Goal: Task Accomplishment & Management: Use online tool/utility

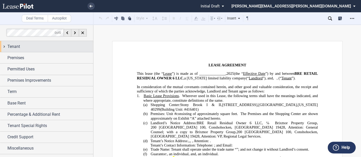
click at [9, 46] on span "Tenant" at bounding box center [13, 47] width 13 height 6
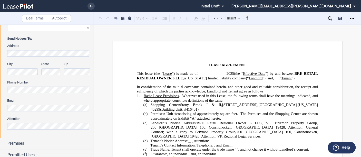
scroll to position [171, 0]
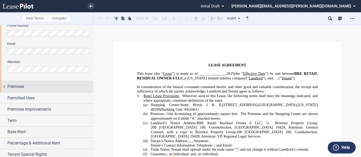
click at [3, 87] on div "Premises" at bounding box center [46, 86] width 93 height 11
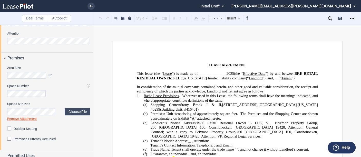
scroll to position [256, 0]
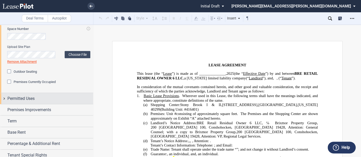
click at [4, 98] on div "Permitted Uses" at bounding box center [46, 98] width 93 height 11
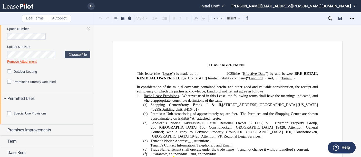
click at [9, 116] on div "Special Use Provisions" at bounding box center [9, 113] width 5 height 5
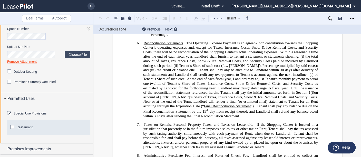
scroll to position [801, 0]
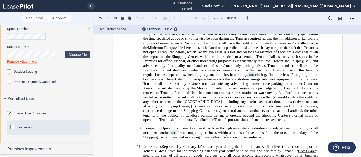
click at [12, 130] on div "Restaurant" at bounding box center [12, 127] width 5 height 5
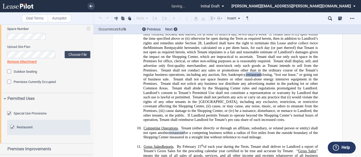
scroll to position [228, 0]
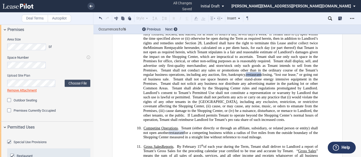
click at [2, 143] on div "Special Use Provisions Restaurant Restaurant" at bounding box center [46, 152] width 93 height 39
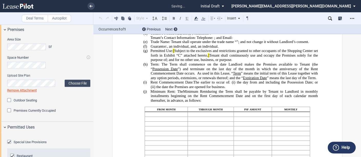
scroll to position [107, 0]
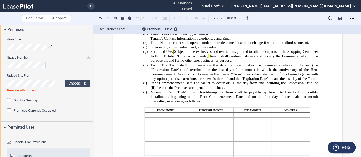
click at [4, 151] on div "Special Use Provisions Restaurant Restaurant" at bounding box center [46, 152] width 93 height 39
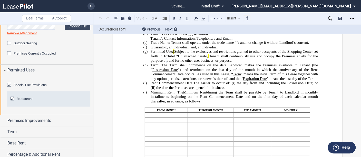
scroll to position [313, 0]
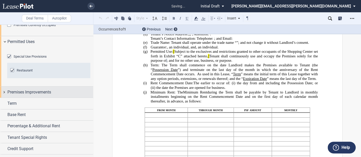
click at [6, 98] on div "Premises Improvements" at bounding box center [46, 92] width 93 height 11
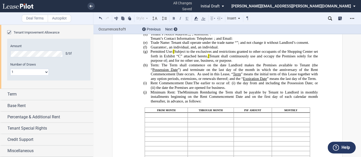
scroll to position [399, 0]
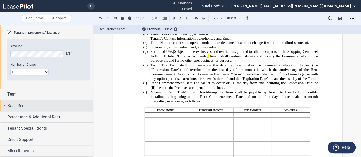
click at [4, 111] on div "Base Rent" at bounding box center [46, 105] width 93 height 11
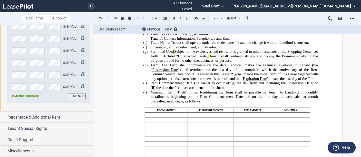
scroll to position [589, 0]
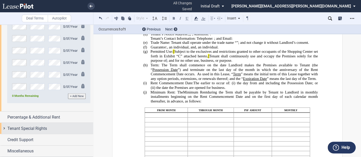
click at [4, 128] on div "Tenant Special Rights" at bounding box center [46, 128] width 93 height 11
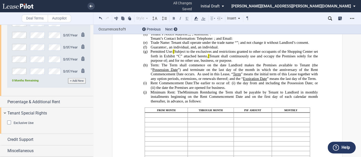
scroll to position [604, 0]
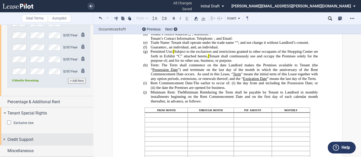
click at [4, 140] on div "Credit Support" at bounding box center [46, 139] width 93 height 11
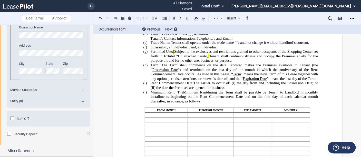
scroll to position [848, 0]
click at [8, 134] on div "Security Deposit" at bounding box center [9, 134] width 5 height 5
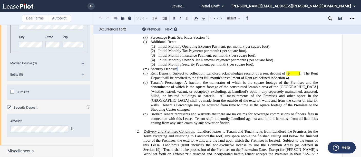
scroll to position [249, 0]
click at [8, 111] on div "Security Deposit" at bounding box center [9, 107] width 5 height 5
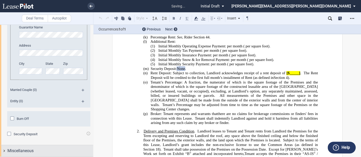
click at [13, 150] on span "Miscellaneous" at bounding box center [20, 151] width 26 height 6
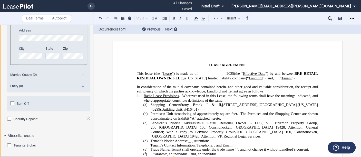
scroll to position [863, 0]
click at [353, 17] on icon "Open Lease options menu" at bounding box center [352, 18] width 4 height 4
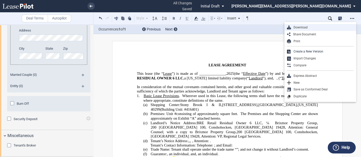
click at [299, 26] on div "Download" at bounding box center [322, 27] width 63 height 4
